Goal: Contribute content

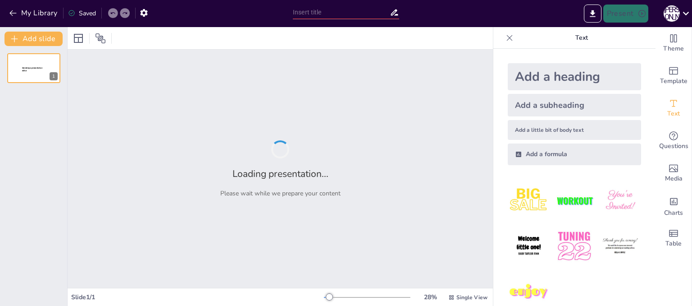
type input "Мистецтво орігамі: Декоративні вироби з паперу"
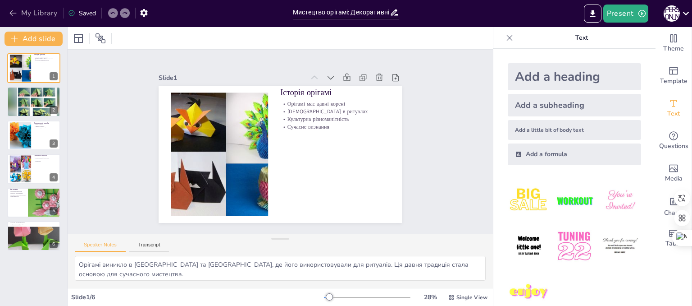
click at [16, 18] on button "My Library" at bounding box center [34, 13] width 55 height 14
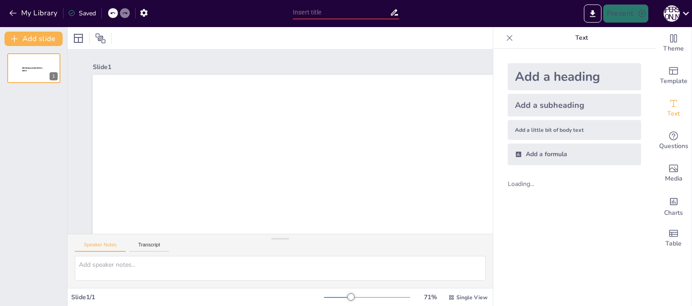
type input "Дерев'яні народні іграшки: Від традицій до сучасності"
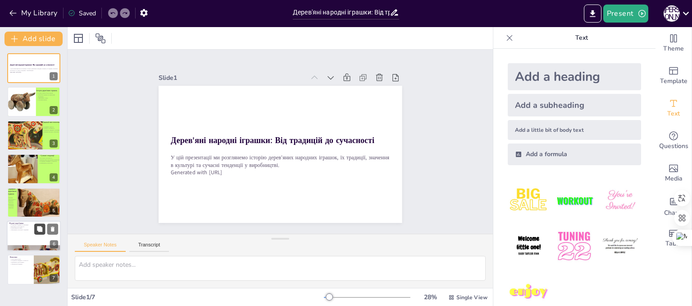
click at [35, 233] on button at bounding box center [39, 228] width 11 height 11
type textarea "Виробники дерев'яних іграшок активно поєднують традиційні методи виготовлення з…"
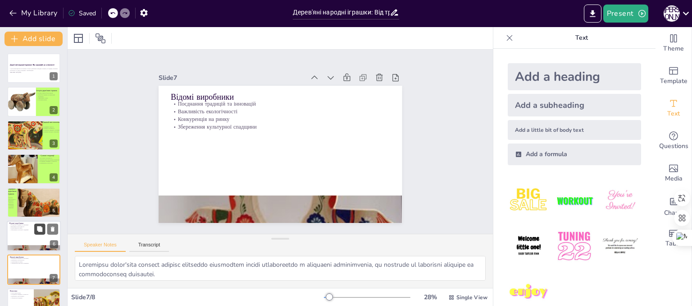
scroll to position [19, 0]
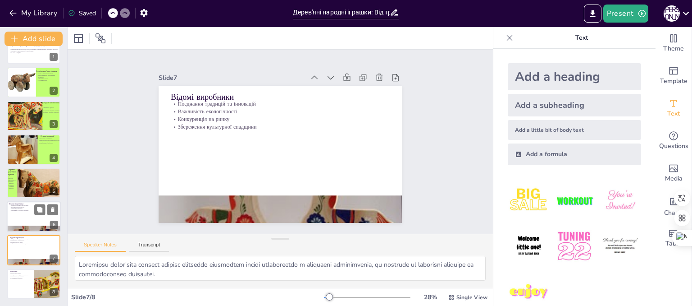
click at [32, 224] on div at bounding box center [34, 216] width 54 height 31
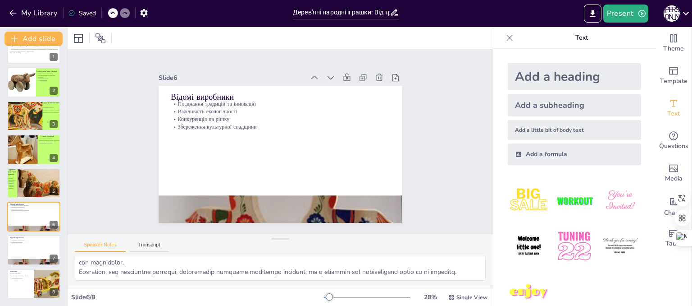
scroll to position [0, 0]
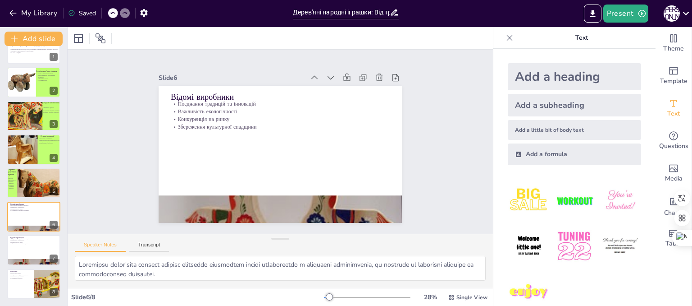
click at [326, 295] on div at bounding box center [329, 296] width 7 height 7
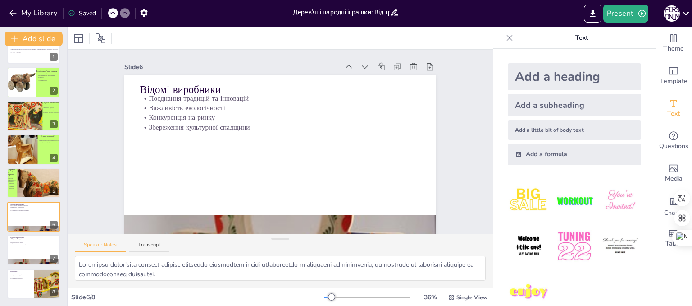
click at [328, 297] on div at bounding box center [331, 296] width 7 height 7
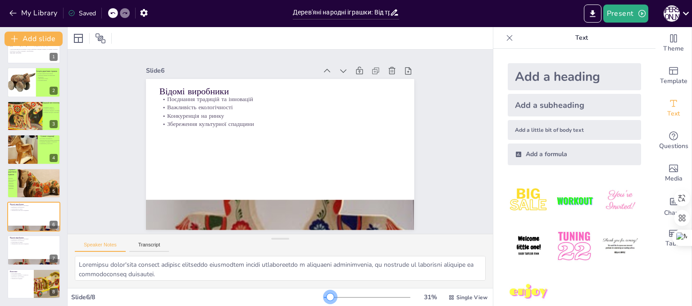
click at [327, 296] on div at bounding box center [330, 296] width 7 height 7
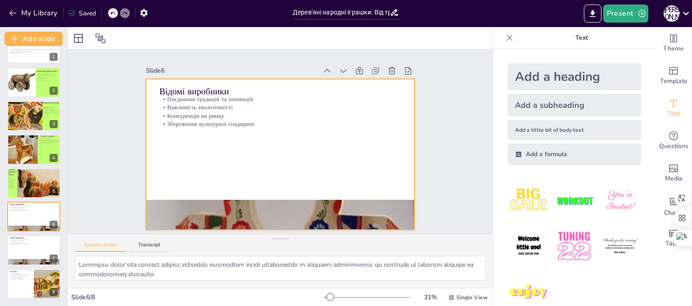
click at [285, 177] on div at bounding box center [280, 154] width 268 height 151
click at [286, 205] on div at bounding box center [280, 214] width 268 height 140
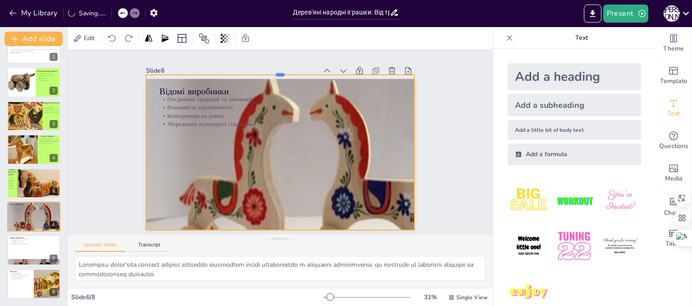
drag, startPoint x: 275, startPoint y: 194, endPoint x: 265, endPoint y: 69, distance: 125.3
click at [265, 69] on div at bounding box center [280, 70] width 268 height 7
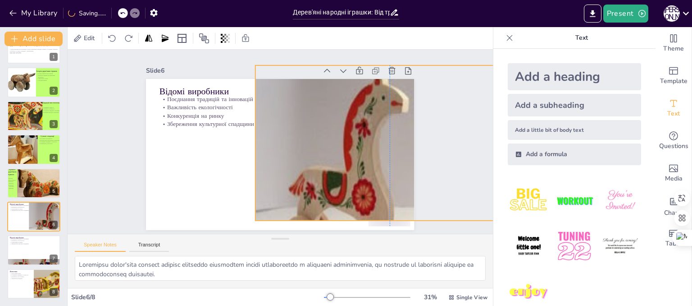
drag, startPoint x: 229, startPoint y: 186, endPoint x: 339, endPoint y: 176, distance: 110.8
click at [339, 176] on div at bounding box center [408, 170] width 305 height 210
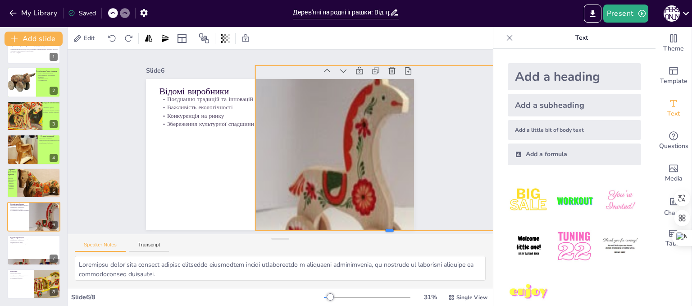
drag, startPoint x: 344, startPoint y: 219, endPoint x: 343, endPoint y: 229, distance: 10.0
click at [343, 229] on div "Slide 1 Дерев'яні народні іграшки: Від традицій до сучасності У цій презентації…" at bounding box center [281, 142] width 426 height 184
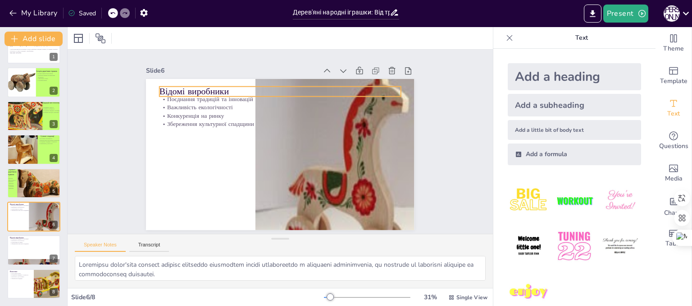
click at [209, 87] on p "Відомі виробники" at bounding box center [281, 91] width 242 height 13
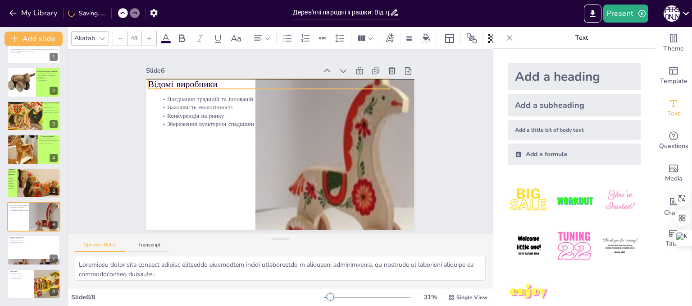
drag, startPoint x: 209, startPoint y: 87, endPoint x: 198, endPoint y: 82, distance: 12.3
click at [198, 82] on p "Відомі виробники" at bounding box center [269, 84] width 242 height 13
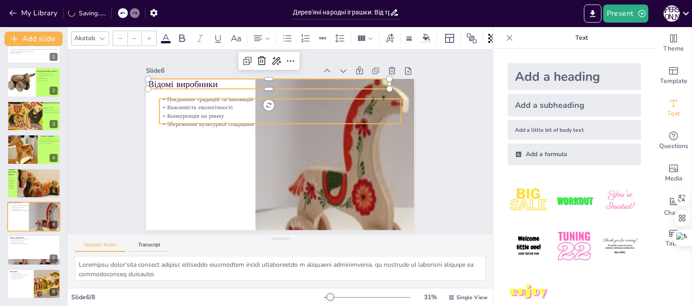
type input "32"
click at [205, 103] on p "Важливість екологічності" at bounding box center [281, 107] width 242 height 9
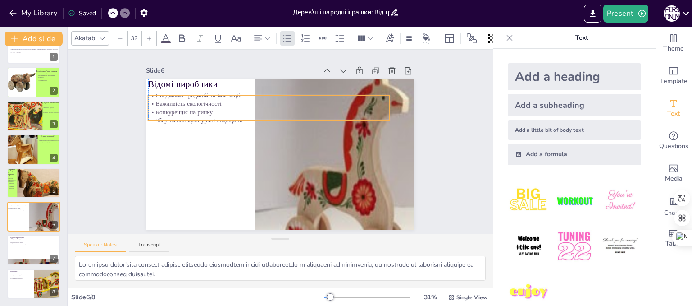
drag, startPoint x: 205, startPoint y: 102, endPoint x: 190, endPoint y: 99, distance: 14.9
click at [190, 99] on p "Важливість екологічності" at bounding box center [269, 103] width 242 height 9
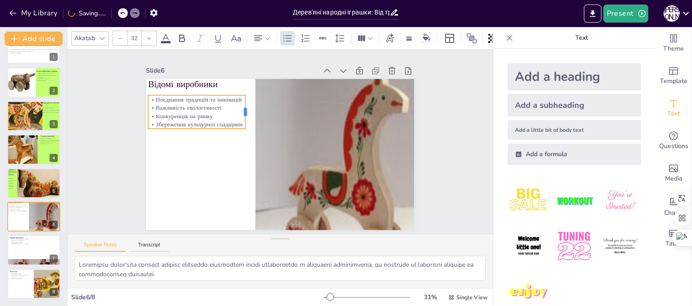
drag, startPoint x: 385, startPoint y: 104, endPoint x: 241, endPoint y: 114, distance: 144.6
click at [246, 114] on div at bounding box center [249, 111] width 7 height 33
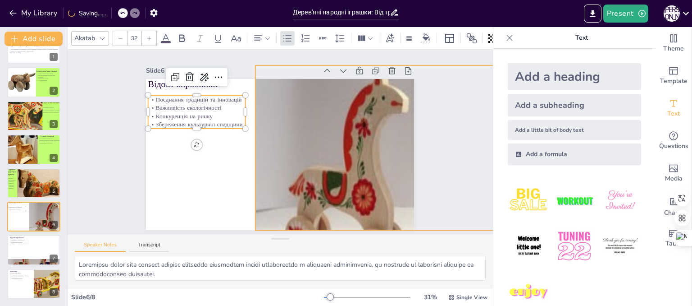
click at [283, 134] on div at bounding box center [408, 170] width 305 height 210
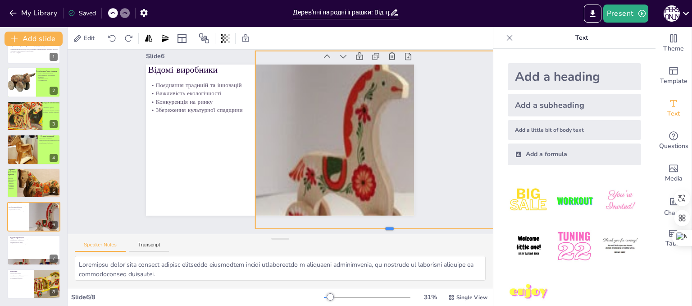
scroll to position [22, 0]
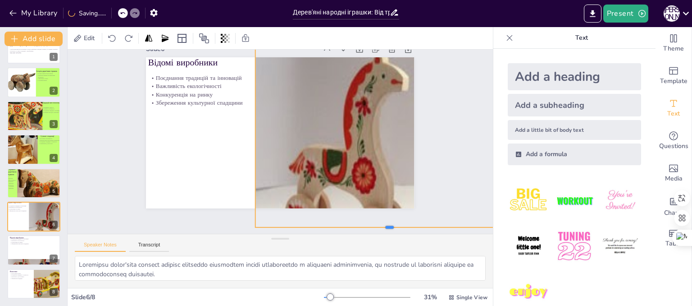
drag, startPoint x: 382, startPoint y: 205, endPoint x: 384, endPoint y: 224, distance: 18.6
click at [384, 227] on div at bounding box center [390, 230] width 268 height 7
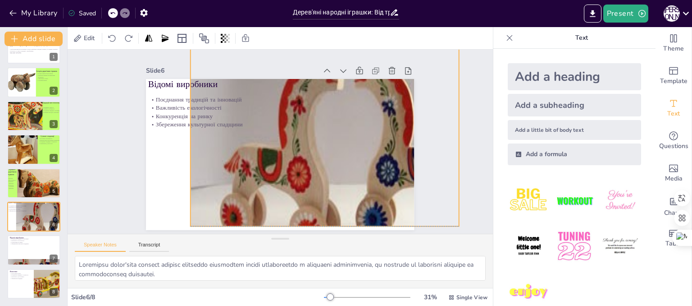
scroll to position [0, 0]
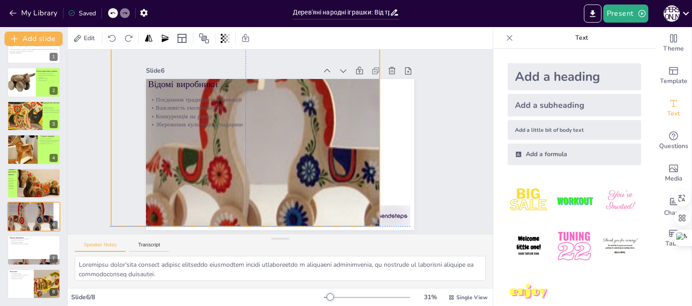
drag, startPoint x: 381, startPoint y: 168, endPoint x: 235, endPoint y: 165, distance: 146.1
click at [235, 165] on div at bounding box center [263, 147] width 305 height 210
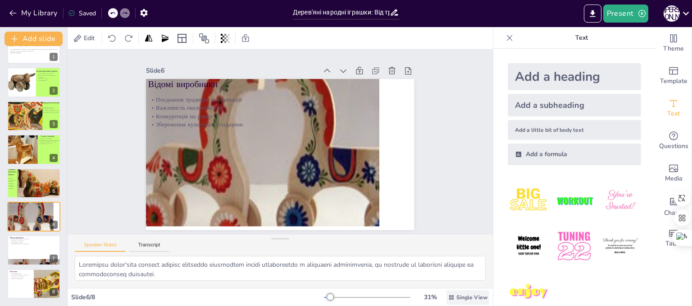
drag, startPoint x: 387, startPoint y: 215, endPoint x: 456, endPoint y: 292, distance: 103.4
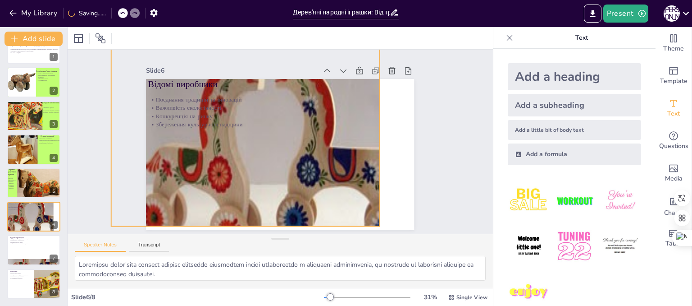
click at [349, 157] on div at bounding box center [263, 147] width 305 height 210
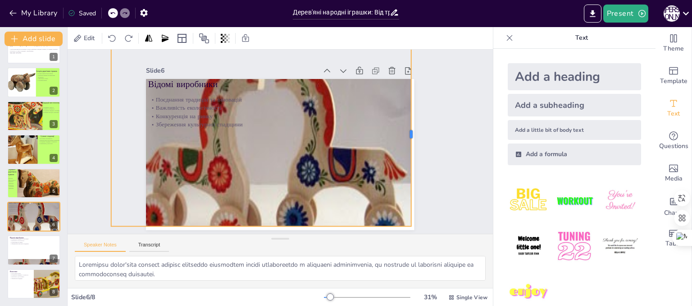
drag, startPoint x: 376, startPoint y: 134, endPoint x: 409, endPoint y: 137, distance: 32.6
click at [411, 137] on div at bounding box center [414, 133] width 7 height 183
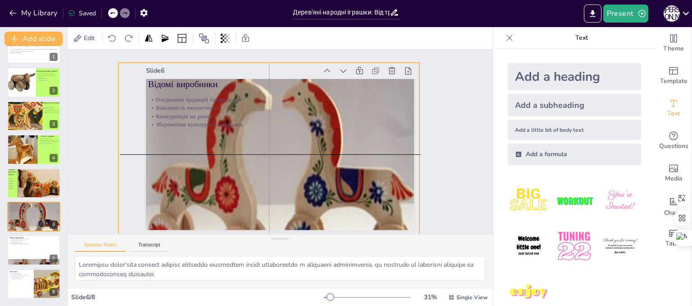
drag, startPoint x: 357, startPoint y: 148, endPoint x: 365, endPoint y: 170, distance: 23.3
click at [365, 170] on div at bounding box center [271, 168] width 305 height 210
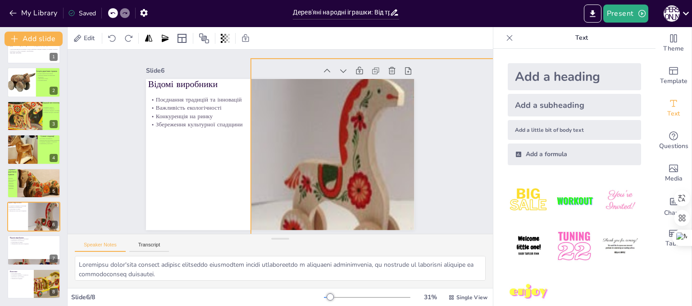
drag, startPoint x: 304, startPoint y: 174, endPoint x: 437, endPoint y: 170, distance: 132.6
click at [437, 170] on div "Slide 1 Дерев'яні народні іграшки: Від традицій до сучасності У цій презентації…" at bounding box center [281, 142] width 426 height 184
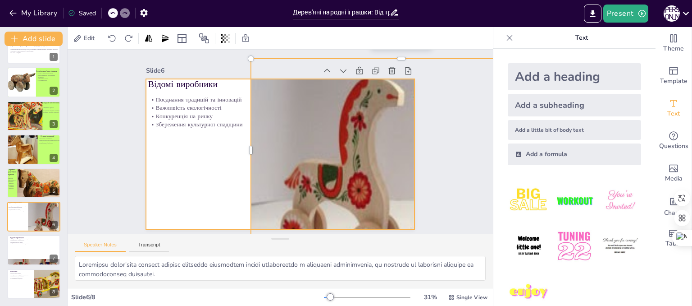
click at [195, 201] on div at bounding box center [280, 154] width 268 height 151
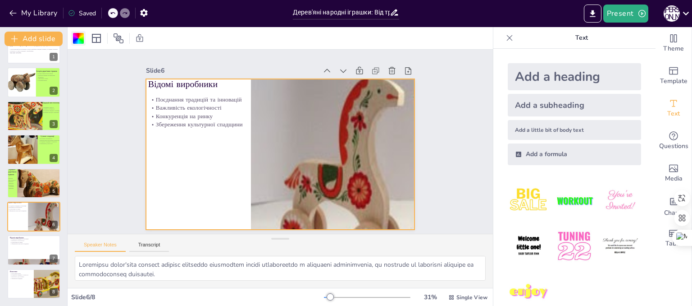
click at [79, 41] on div at bounding box center [78, 38] width 11 height 11
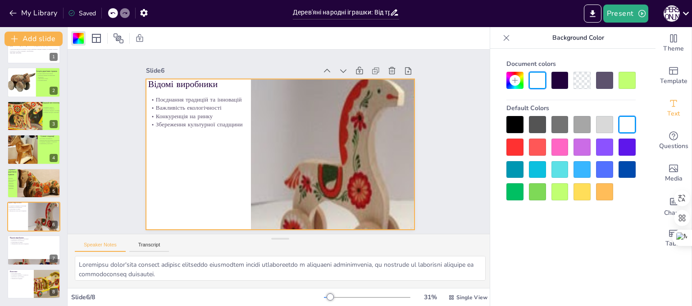
click at [561, 197] on div at bounding box center [560, 191] width 17 height 17
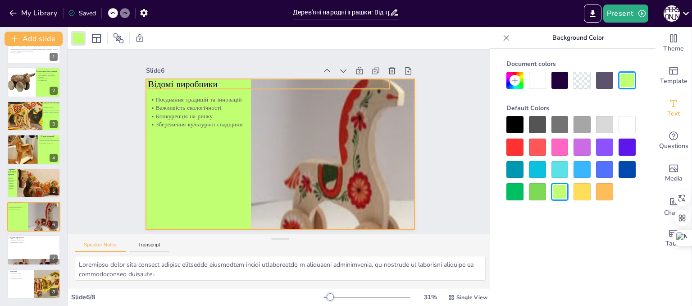
click at [174, 78] on p "Відомі виробники" at bounding box center [269, 84] width 242 height 13
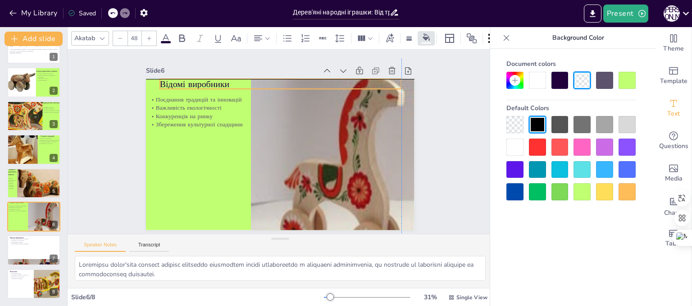
drag, startPoint x: 174, startPoint y: 78, endPoint x: 185, endPoint y: 80, distance: 10.5
click at [185, 80] on p "Відомі виробники" at bounding box center [281, 84] width 242 height 13
click at [74, 202] on div "Slide 1 Дерев'яні народні іграшки: Від традицій до сучасності У цій презентації…" at bounding box center [281, 142] width 426 height 184
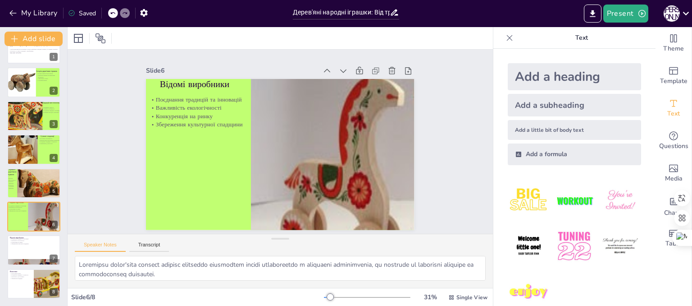
click at [327, 296] on div at bounding box center [330, 296] width 7 height 7
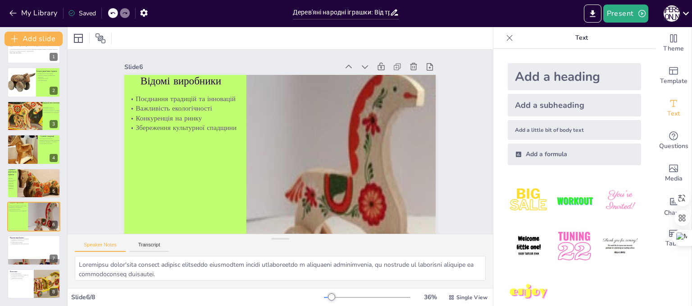
click at [328, 295] on div at bounding box center [331, 296] width 7 height 7
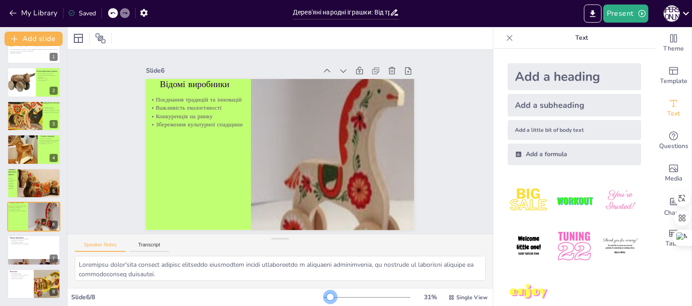
click at [327, 296] on div at bounding box center [330, 296] width 7 height 7
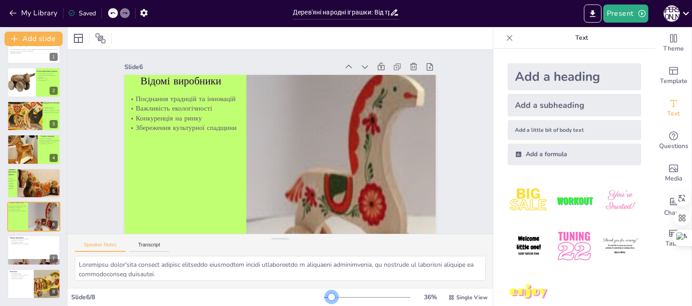
click at [328, 296] on div at bounding box center [331, 296] width 7 height 7
click at [328, 297] on div at bounding box center [331, 296] width 7 height 7
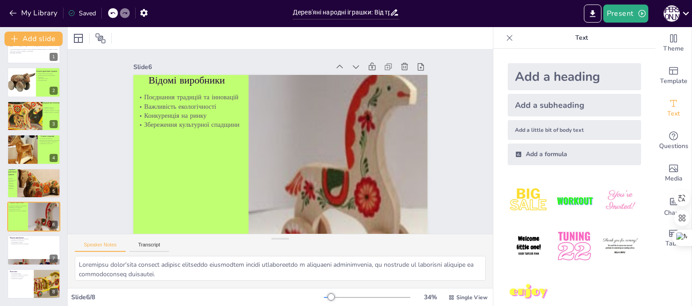
click at [328, 297] on div at bounding box center [331, 296] width 7 height 7
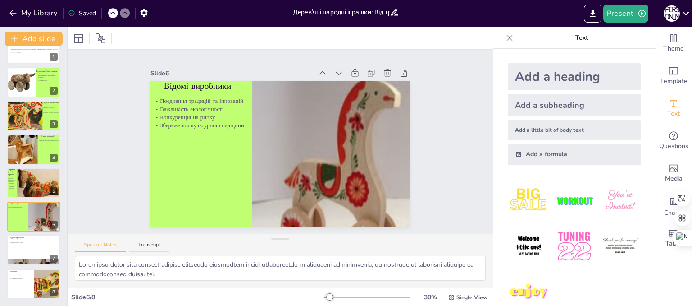
click at [326, 297] on div at bounding box center [329, 296] width 7 height 7
click at [326, 296] on div at bounding box center [329, 296] width 7 height 7
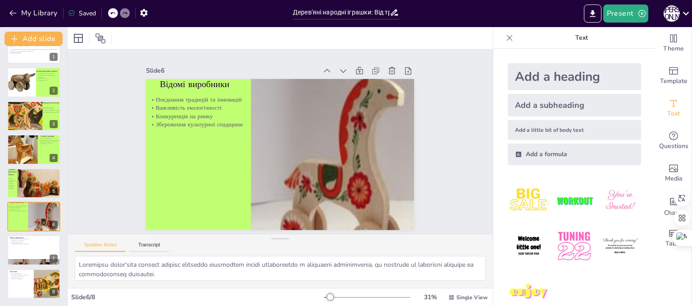
click at [327, 296] on div at bounding box center [330, 296] width 7 height 7
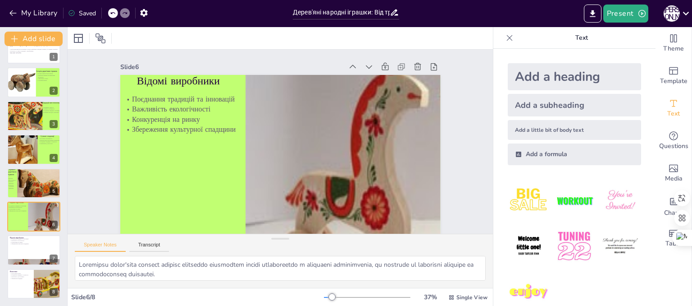
click at [329, 297] on div at bounding box center [332, 296] width 7 height 7
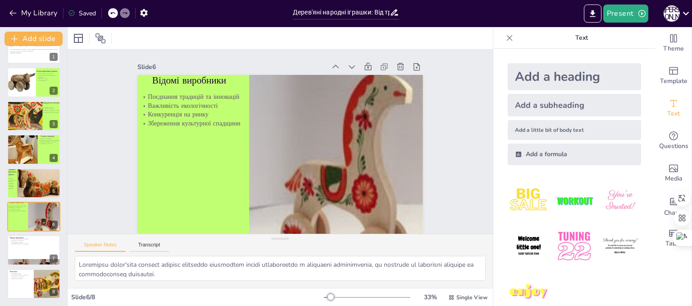
click at [327, 297] on div at bounding box center [330, 296] width 7 height 7
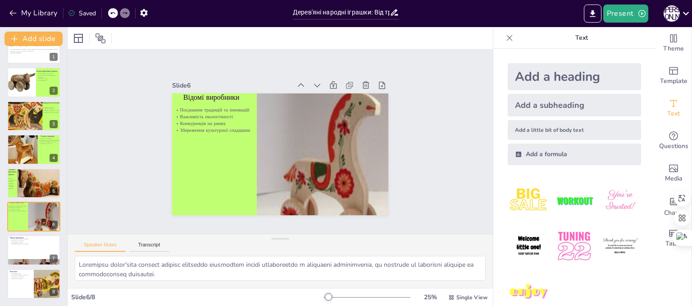
click at [325, 297] on div at bounding box center [328, 296] width 7 height 7
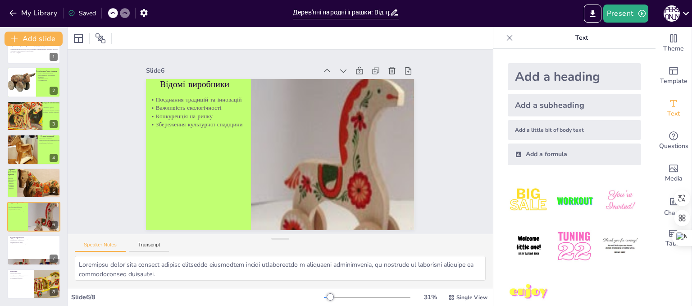
click at [327, 298] on div at bounding box center [330, 296] width 7 height 7
click at [327, 296] on div at bounding box center [330, 296] width 7 height 7
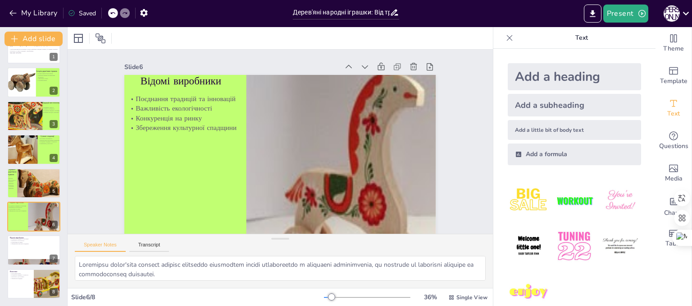
click at [328, 296] on div at bounding box center [331, 296] width 7 height 7
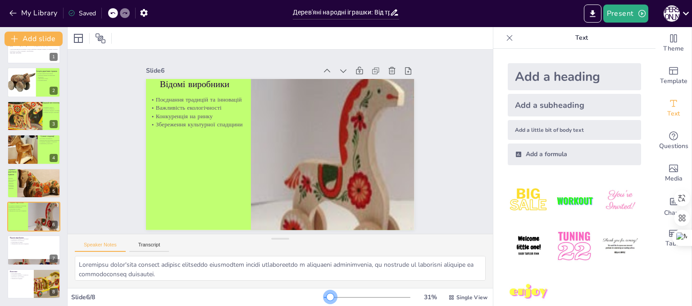
click at [327, 297] on div at bounding box center [330, 296] width 7 height 7
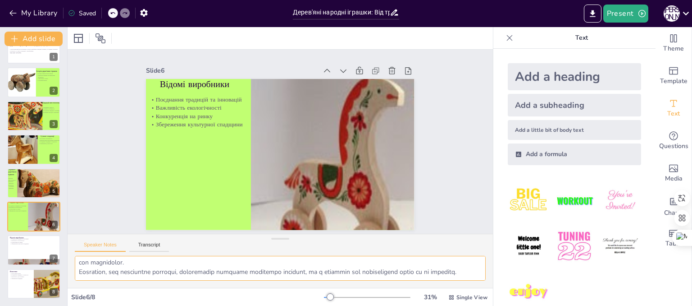
scroll to position [59, 0]
click at [27, 252] on div at bounding box center [34, 250] width 54 height 31
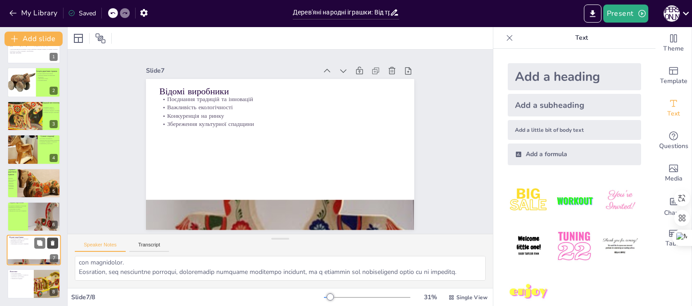
click at [54, 244] on icon at bounding box center [53, 243] width 4 height 5
type textarea "Дерев'яні народні іграшки мають значний вплив на культуру та освітній процес. В…"
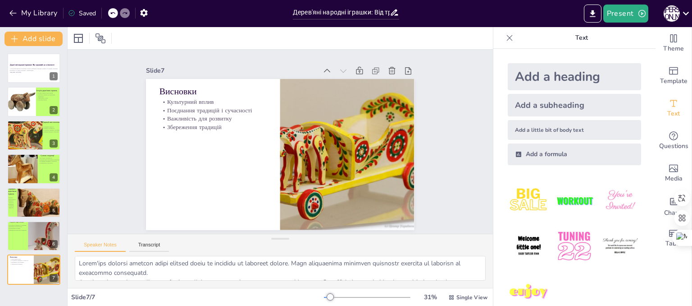
scroll to position [0, 0]
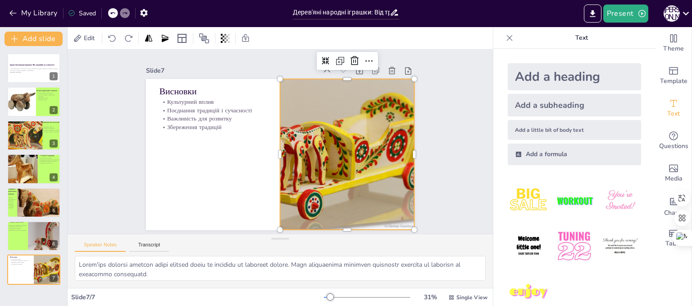
click at [297, 156] on div at bounding box center [347, 154] width 226 height 151
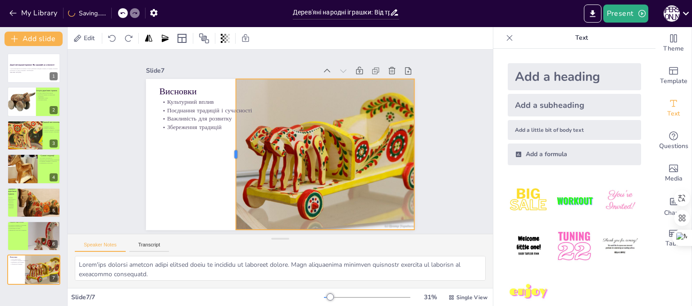
drag, startPoint x: 271, startPoint y: 151, endPoint x: 227, endPoint y: 154, distance: 44.3
click at [229, 154] on div at bounding box center [232, 154] width 7 height 151
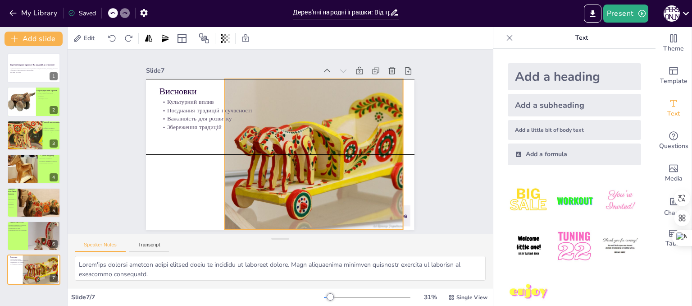
drag, startPoint x: 312, startPoint y: 166, endPoint x: 301, endPoint y: 166, distance: 11.3
click at [301, 166] on div at bounding box center [336, 154] width 226 height 151
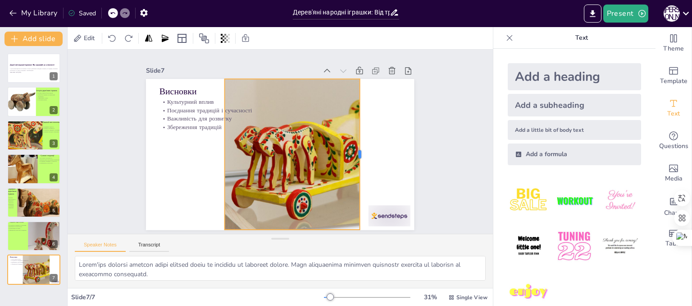
drag, startPoint x: 398, startPoint y: 150, endPoint x: 355, endPoint y: 153, distance: 43.4
click at [360, 153] on div at bounding box center [363, 154] width 7 height 151
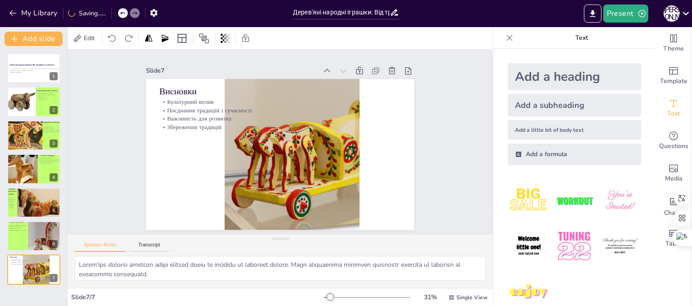
drag, startPoint x: 384, startPoint y: 207, endPoint x: 392, endPoint y: 273, distance: 65.8
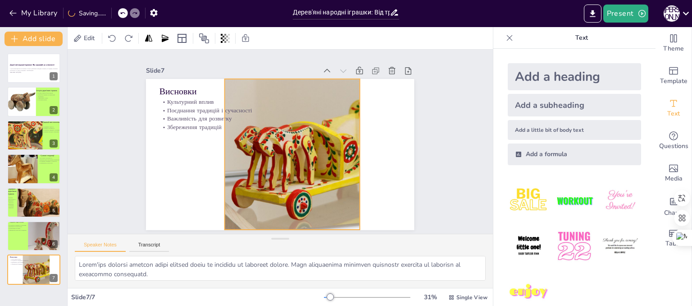
click at [344, 159] on div at bounding box center [336, 154] width 226 height 151
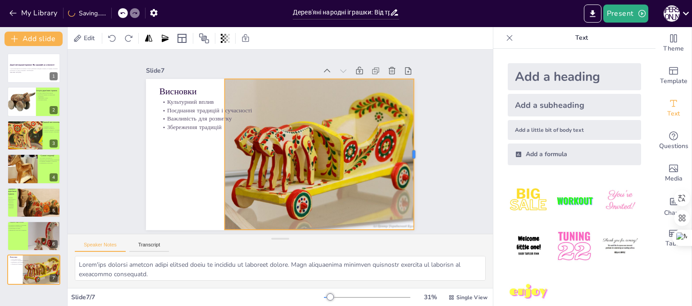
drag, startPoint x: 353, startPoint y: 153, endPoint x: 408, endPoint y: 154, distance: 54.1
click at [414, 154] on div at bounding box center [417, 154] width 7 height 151
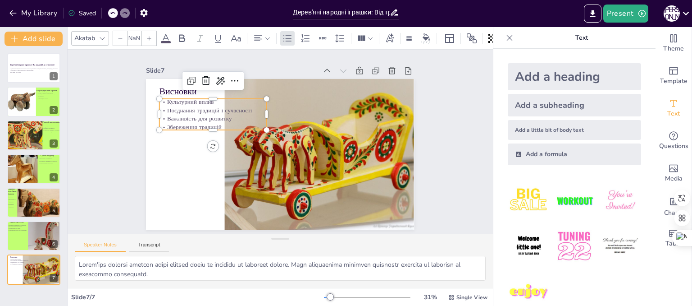
type input "32"
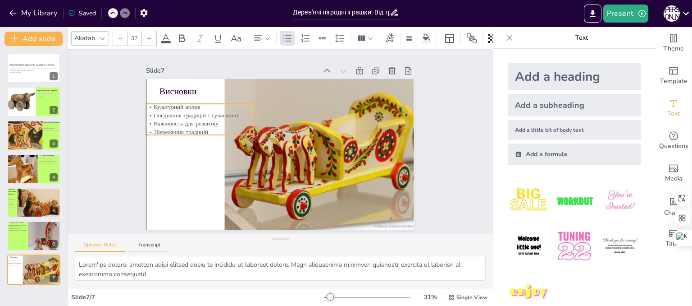
drag, startPoint x: 193, startPoint y: 111, endPoint x: 180, endPoint y: 116, distance: 13.6
click at [180, 119] on p "Важливість для розвитку" at bounding box center [199, 123] width 107 height 9
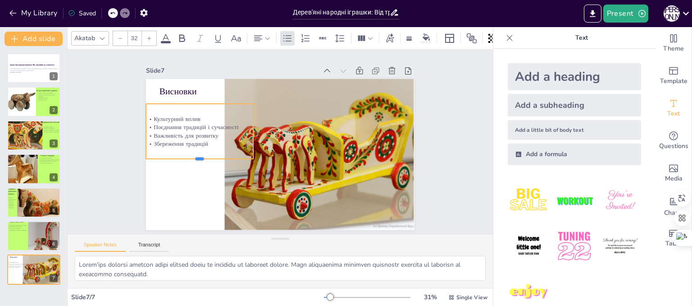
drag, startPoint x: 191, startPoint y: 132, endPoint x: 189, endPoint y: 156, distance: 24.0
click at [189, 159] on div at bounding box center [199, 162] width 107 height 7
drag, startPoint x: 247, startPoint y: 126, endPoint x: 211, endPoint y: 128, distance: 35.7
click at [218, 128] on div at bounding box center [221, 131] width 7 height 55
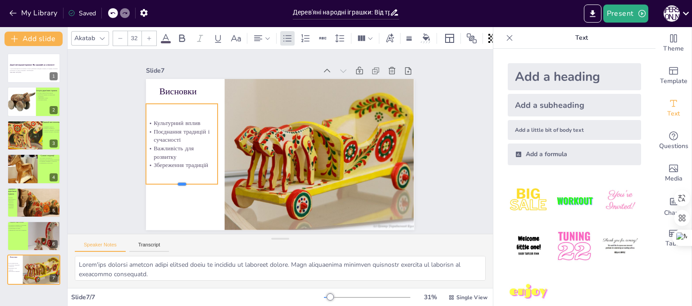
drag, startPoint x: 178, startPoint y: 156, endPoint x: 175, endPoint y: 181, distance: 25.4
click at [175, 184] on div at bounding box center [182, 187] width 72 height 7
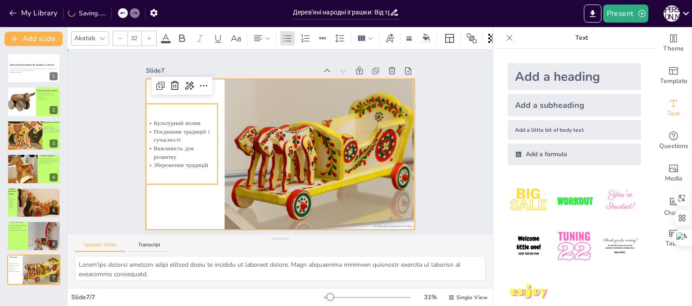
click at [165, 213] on div at bounding box center [280, 154] width 268 height 151
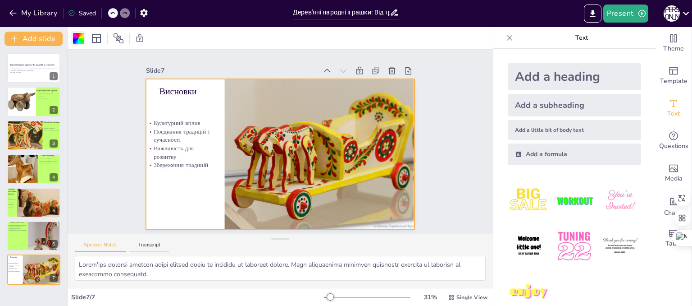
click at [76, 42] on div at bounding box center [78, 38] width 11 height 11
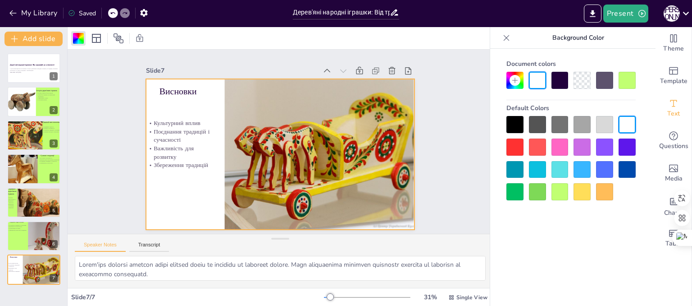
click at [560, 192] on div at bounding box center [560, 191] width 17 height 17
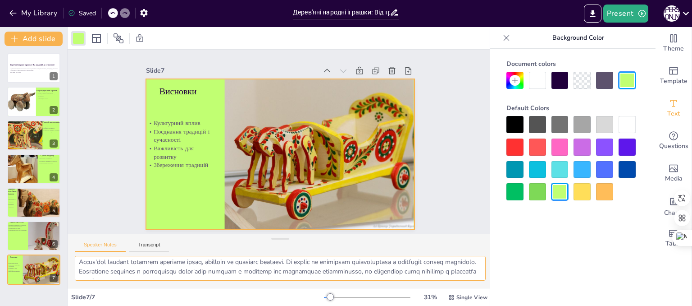
scroll to position [59, 0]
